Goal: Find contact information: Find contact information

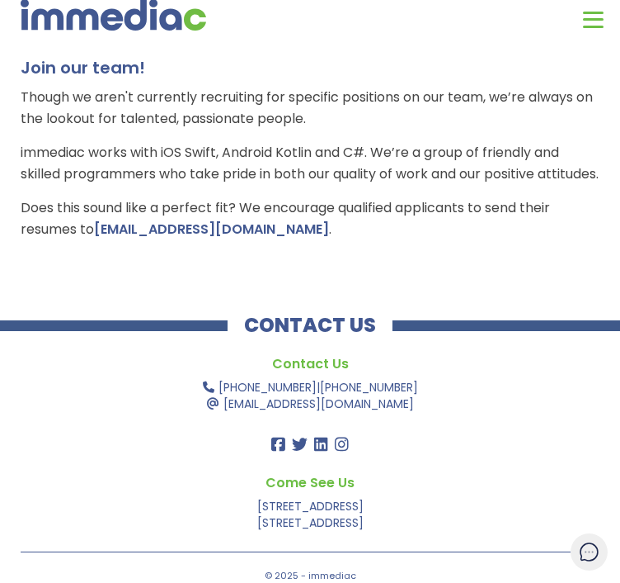
scroll to position [8, 0]
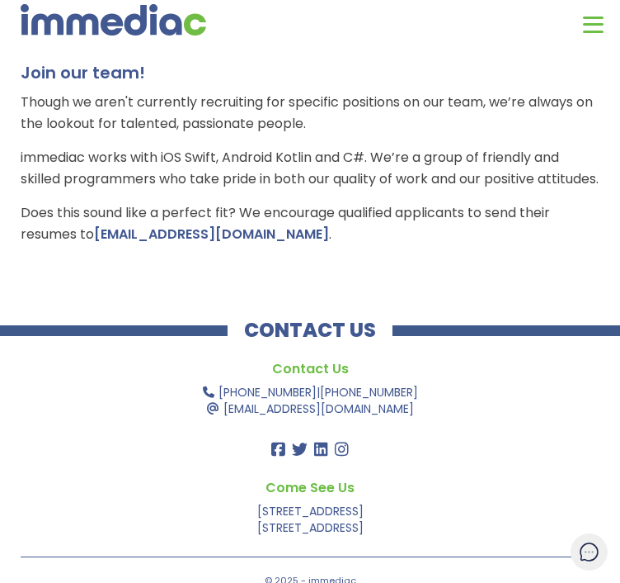
drag, startPoint x: 72, startPoint y: 167, endPoint x: 367, endPoint y: 463, distance: 418.3
click at [367, 290] on div "Join our team! Though we aren't currently recruiting for specific positions on …" at bounding box center [310, 160] width 620 height 262
click at [45, 146] on div "Join our team! Though we aren't currently recruiting for specific positions on …" at bounding box center [310, 160] width 620 height 262
drag, startPoint x: 65, startPoint y: 171, endPoint x: 317, endPoint y: 454, distance: 378.7
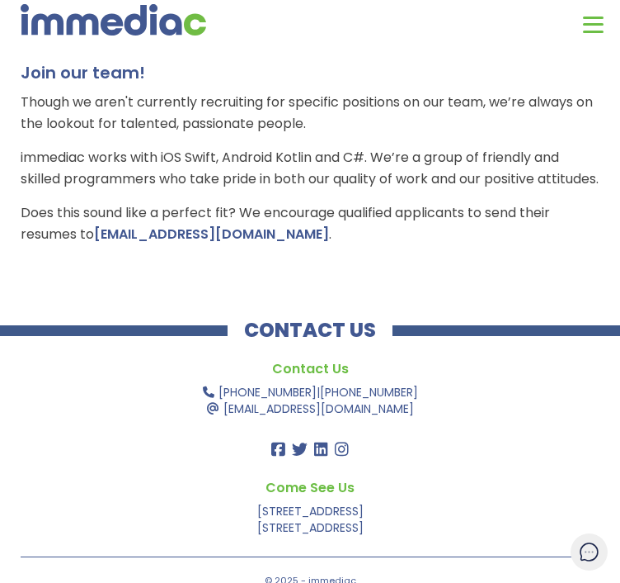
click at [317, 245] on div "Join our team! Though we aren't currently recruiting for specific positions on …" at bounding box center [310, 153] width 579 height 183
copy div "Join our team! Though we aren't currently recruiting for specific positions on …"
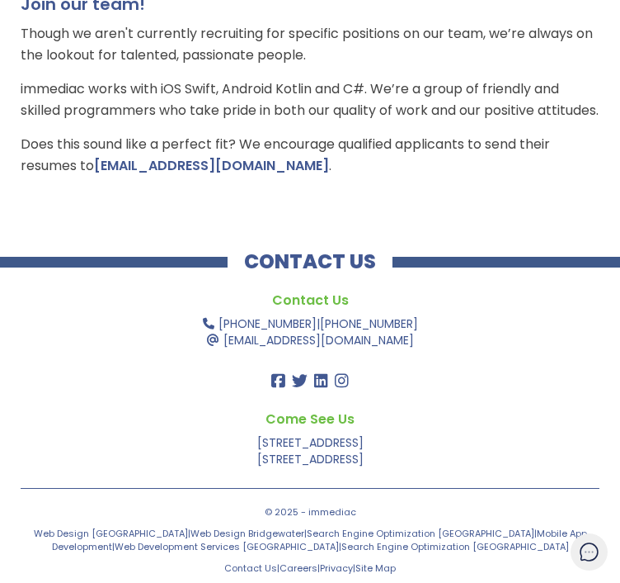
scroll to position [0, 0]
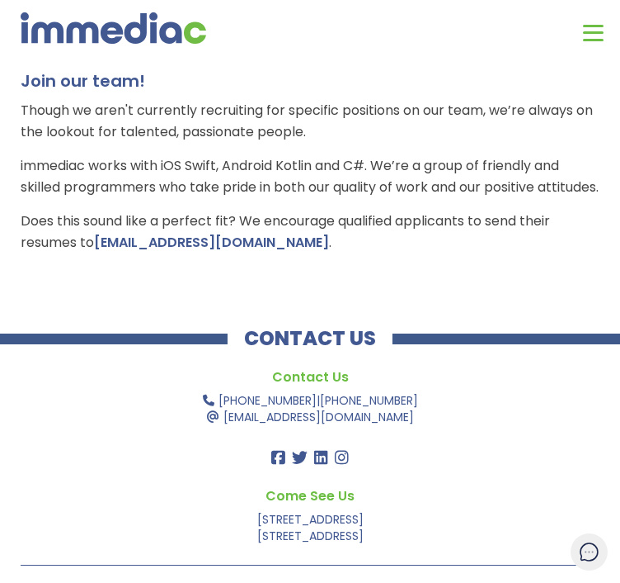
copy div "Join our team! Though we aren't currently recruiting for specific positions on …"
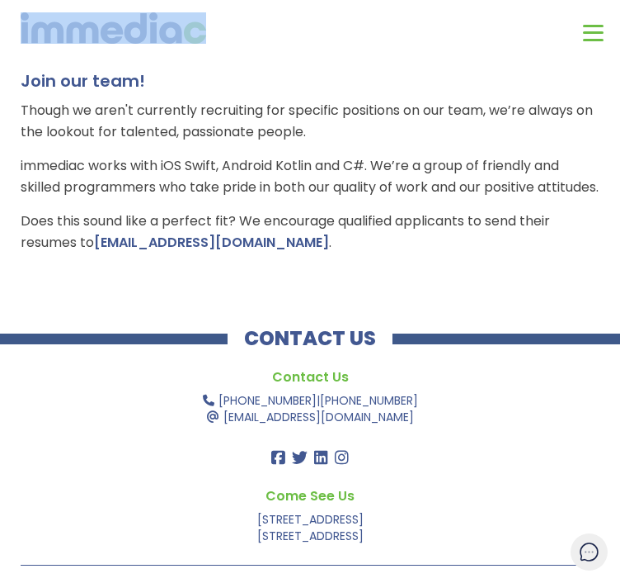
drag, startPoint x: 24, startPoint y: 56, endPoint x: 352, endPoint y: 32, distance: 328.4
click at [352, 32] on nav "Services Web Design Apps Technologies Custom Software Search Engine Optimizatio…" at bounding box center [310, 24] width 620 height 48
drag, startPoint x: 352, startPoint y: 32, endPoint x: 285, endPoint y: 57, distance: 71.3
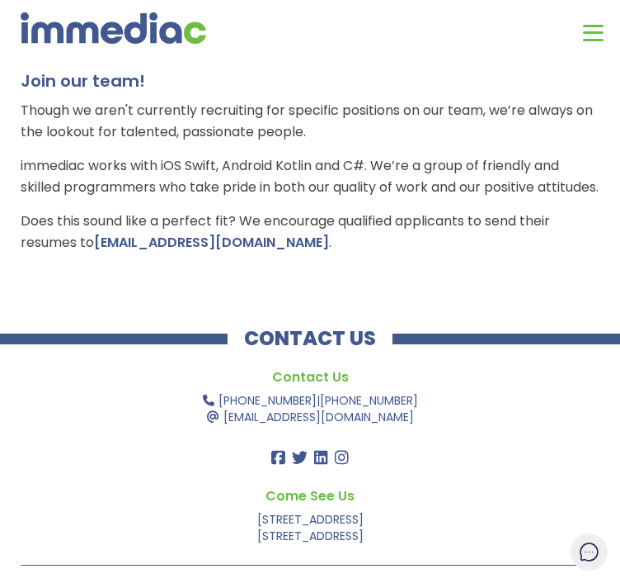
drag, startPoint x: 285, startPoint y: 57, endPoint x: 257, endPoint y: 162, distance: 108.3
click at [257, 162] on div "Join our team! Though we aren't currently recruiting for specific positions on …" at bounding box center [310, 168] width 620 height 262
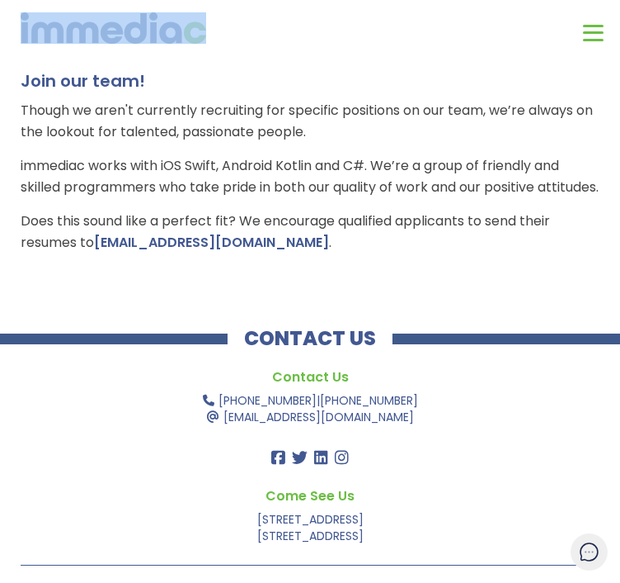
drag, startPoint x: 376, startPoint y: 39, endPoint x: 79, endPoint y: 31, distance: 297.1
click at [79, 31] on div at bounding box center [310, 24] width 620 height 48
copy link
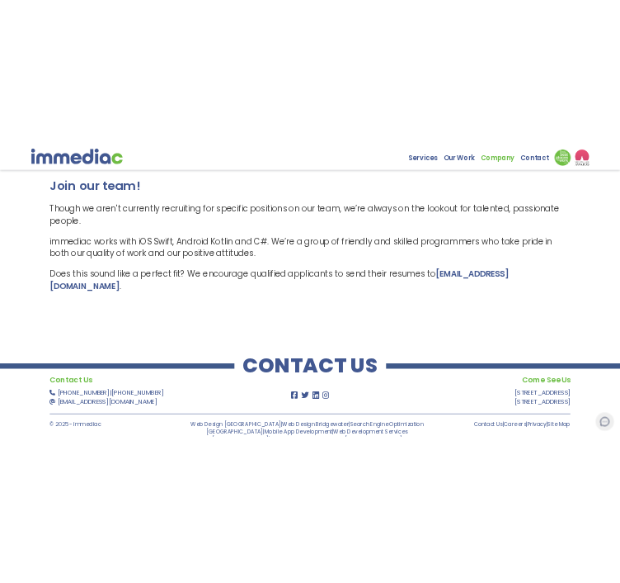
scroll to position [13, 0]
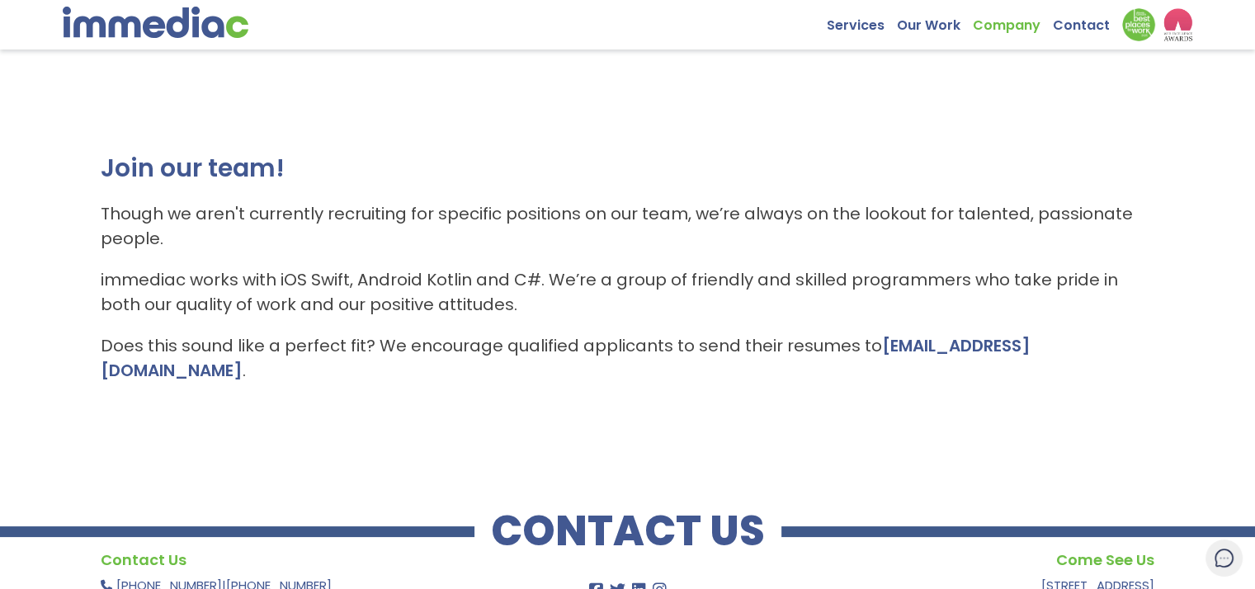
drag, startPoint x: 869, startPoint y: 344, endPoint x: 1092, endPoint y: 337, distance: 223.7
click at [620, 337] on p "Does this sound like a perfect fit? We encourage qualified applicants to send t…" at bounding box center [628, 358] width 1055 height 50
copy p "careers@immediac.com ."
